Goal: Task Accomplishment & Management: Complete application form

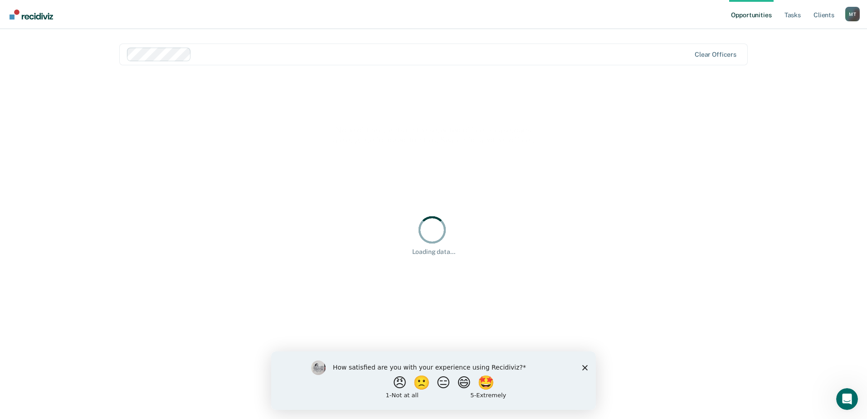
click at [584, 370] on div "How satisfied are you with your experience using Recidiviz? 😠 🙁 😑 😄 🤩 1 - Not a…" at bounding box center [433, 380] width 324 height 58
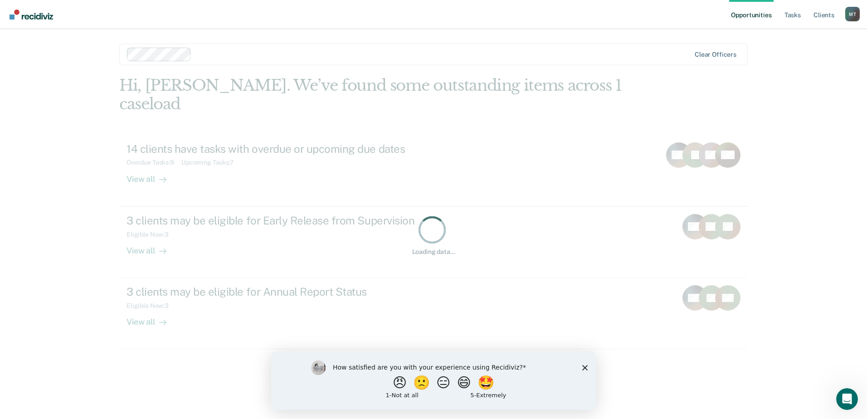
click at [584, 367] on polygon "Close survey" at bounding box center [584, 366] width 5 height 5
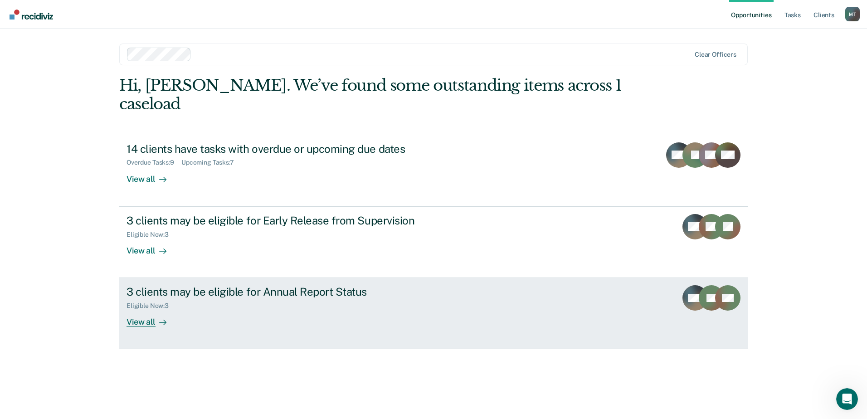
click at [489, 289] on link "3 clients may be eligible for Annual Report Status Eligible Now : 3 View all MH…" at bounding box center [433, 313] width 628 height 71
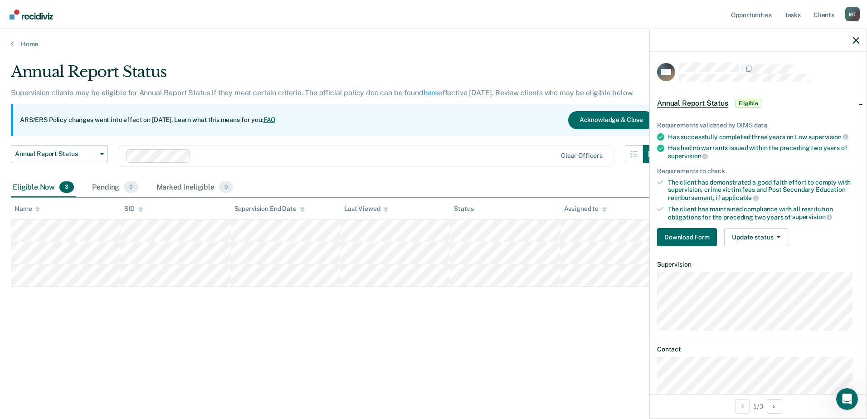
click at [713, 326] on div "MH Annual Report Status Eligible Requirements validated by OIMS data Has succes…" at bounding box center [757, 223] width 217 height 342
click at [705, 234] on button "Download Form" at bounding box center [687, 237] width 60 height 18
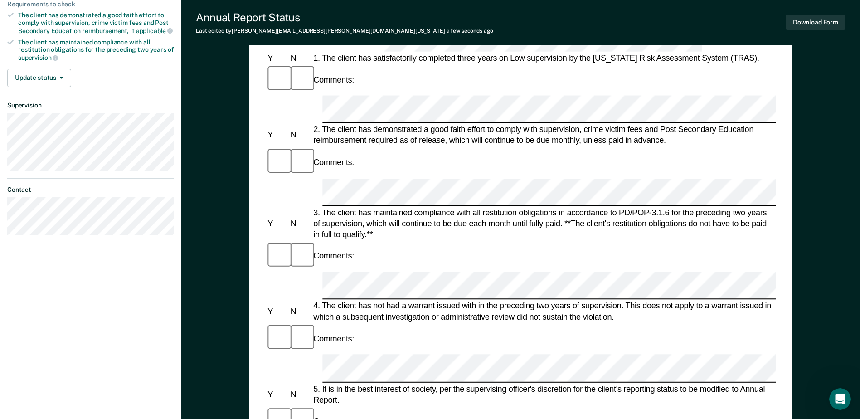
scroll to position [181, 0]
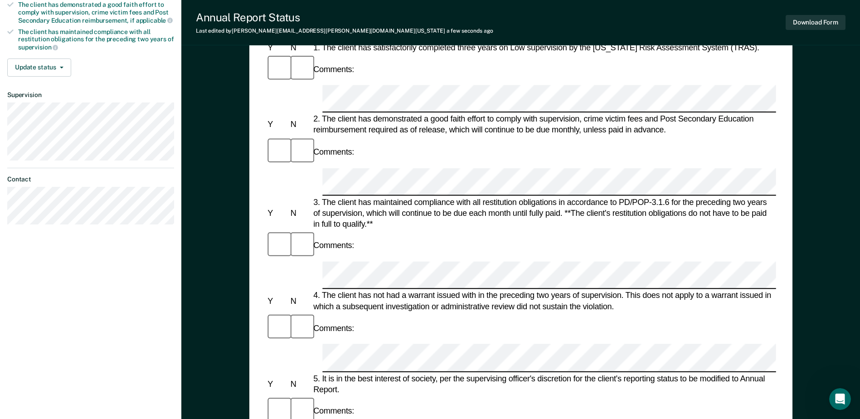
drag, startPoint x: 339, startPoint y: 254, endPoint x: 230, endPoint y: 290, distance: 114.5
click at [230, 290] on div "Annual Reporting Checklist, Recommendation, and Determination Form Clients who …" at bounding box center [520, 273] width 678 height 797
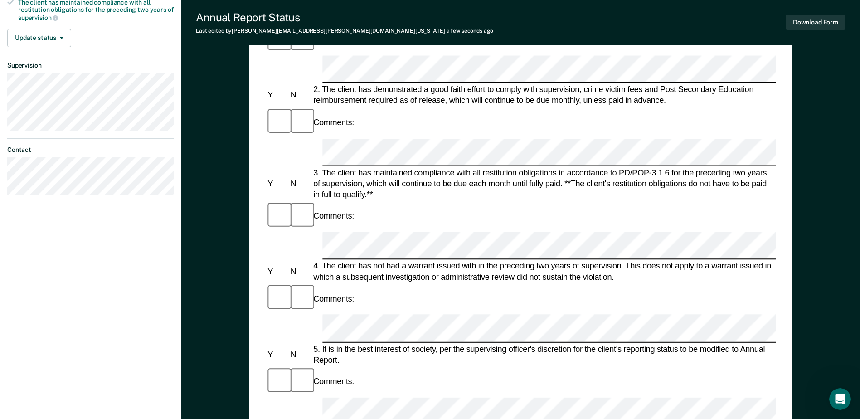
scroll to position [227, 0]
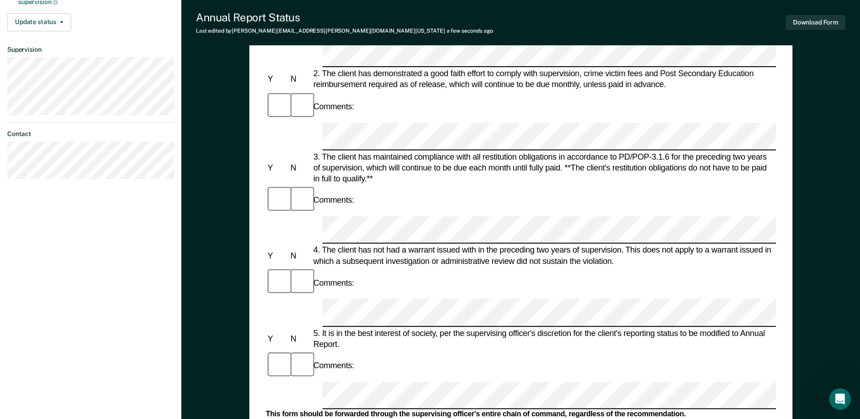
click at [222, 197] on div "Annual Reporting Checklist, Recommendation, and Determination Form Clients who …" at bounding box center [520, 228] width 678 height 797
click at [413, 327] on div "5. It is in the best interest of society, per the supervising officer's discret…" at bounding box center [543, 338] width 465 height 22
drag, startPoint x: 320, startPoint y: 158, endPoint x: 487, endPoint y: 164, distance: 166.9
click at [487, 327] on div "5. It is in the best interest of society, per the supervising officer's discret…" at bounding box center [543, 338] width 465 height 22
drag, startPoint x: 487, startPoint y: 164, endPoint x: 424, endPoint y: 187, distance: 67.3
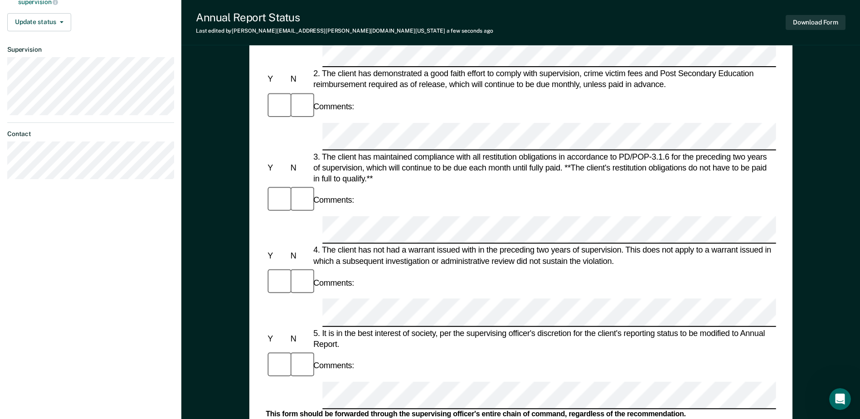
click at [424, 350] on div "Comments:" at bounding box center [521, 365] width 510 height 30
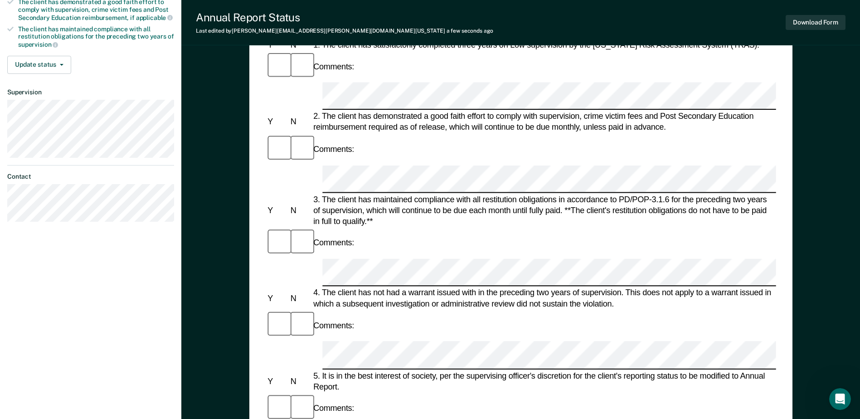
scroll to position [117, 0]
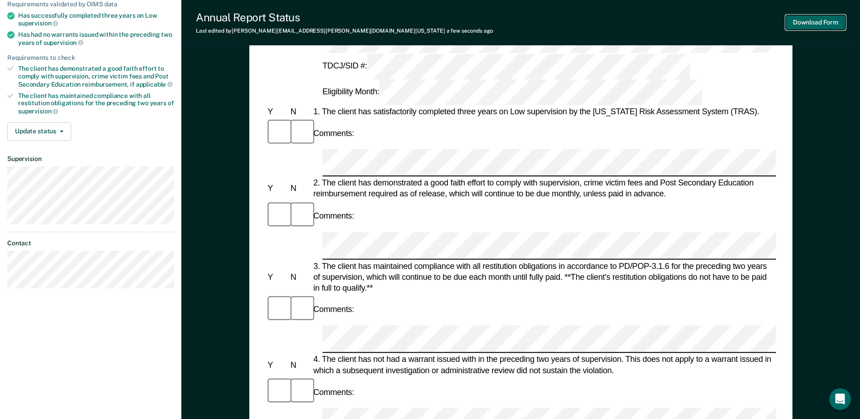
click at [814, 18] on button "Download Form" at bounding box center [815, 22] width 60 height 15
